Goal: Information Seeking & Learning: Learn about a topic

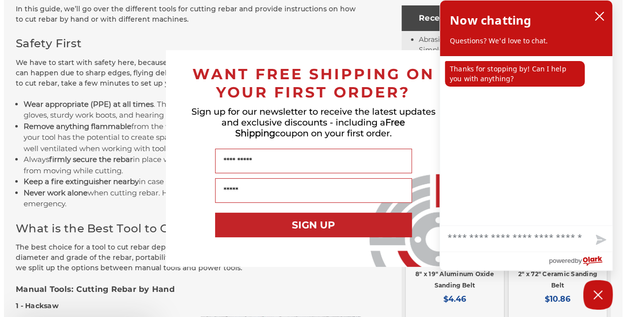
scroll to position [506, 0]
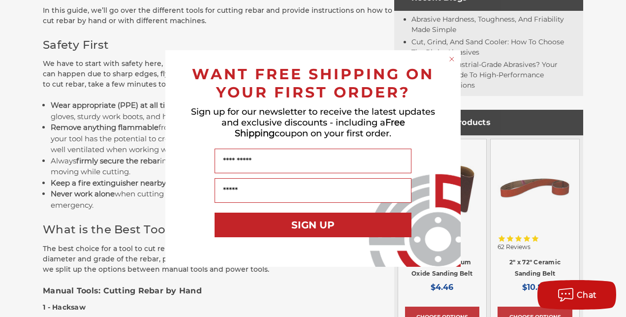
click at [450, 62] on circle "Close dialog" at bounding box center [451, 59] width 9 height 9
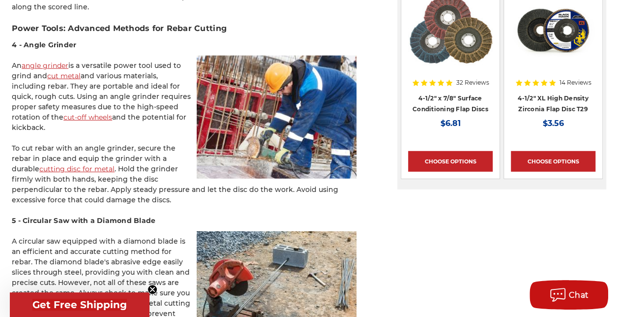
scroll to position [1287, 0]
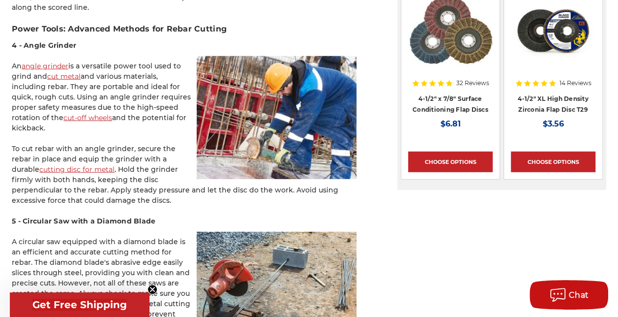
click at [89, 171] on link "cutting disc for metal" at bounding box center [76, 169] width 75 height 9
